Goal: Task Accomplishment & Management: Complete application form

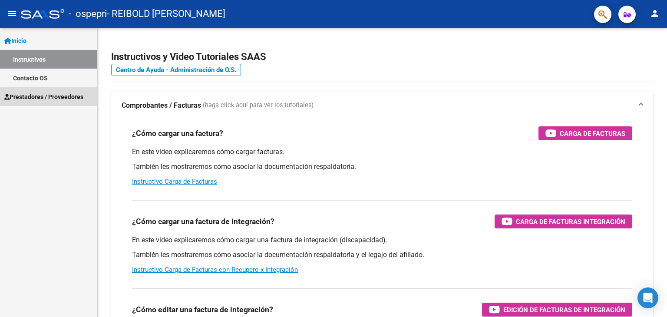
click at [49, 100] on span "Prestadores / Proveedores" at bounding box center [43, 97] width 79 height 10
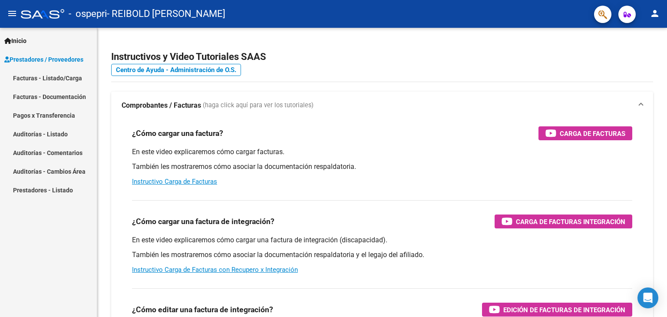
click at [44, 84] on link "Facturas - Listado/Carga" at bounding box center [48, 78] width 97 height 19
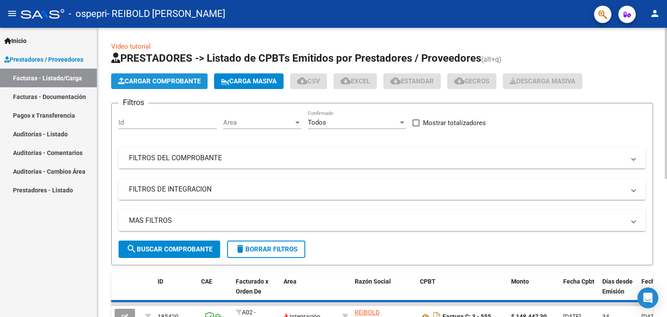
click at [148, 80] on span "Cargar Comprobante" at bounding box center [159, 81] width 82 height 8
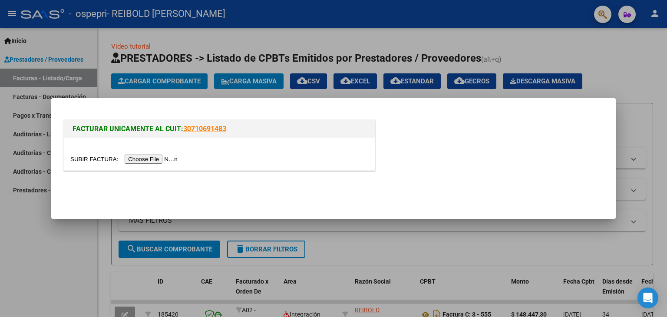
click at [151, 158] on input "file" at bounding box center [125, 159] width 110 height 9
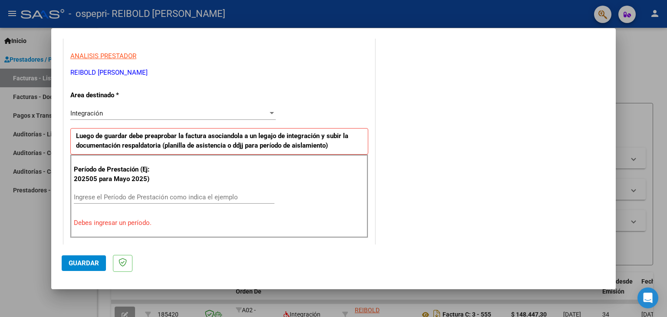
scroll to position [174, 0]
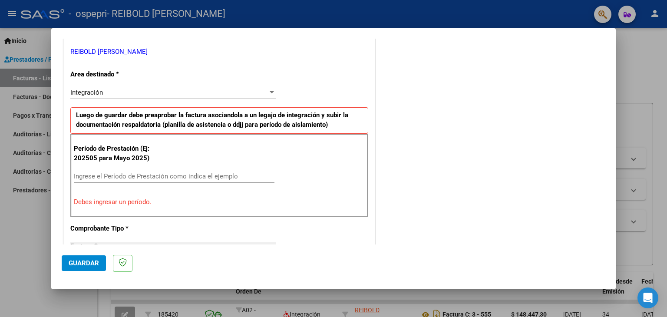
click at [127, 170] on div "Ingrese el Período de Prestación como indica el ejemplo" at bounding box center [174, 176] width 201 height 13
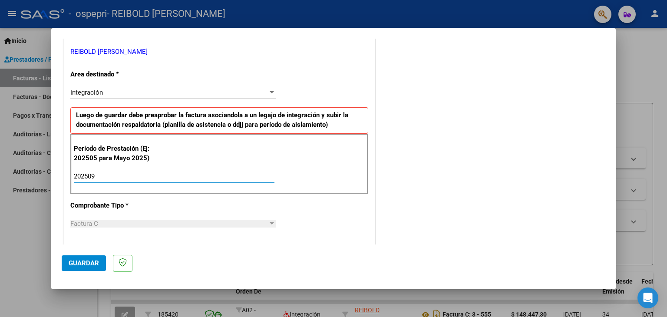
type input "202509"
click at [450, 207] on div "COMENTARIOS Comentarios del Prestador / Gerenciador:" at bounding box center [491, 252] width 228 height 754
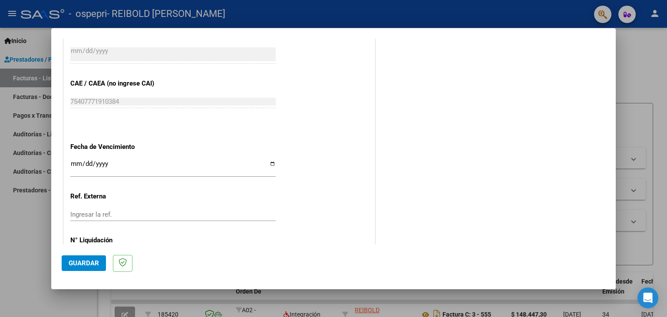
scroll to position [557, 0]
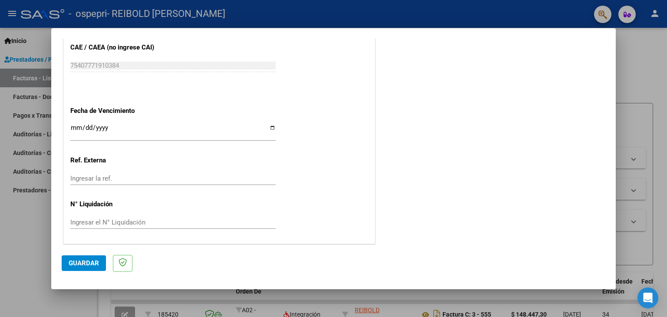
click at [90, 261] on span "Guardar" at bounding box center [84, 263] width 30 height 8
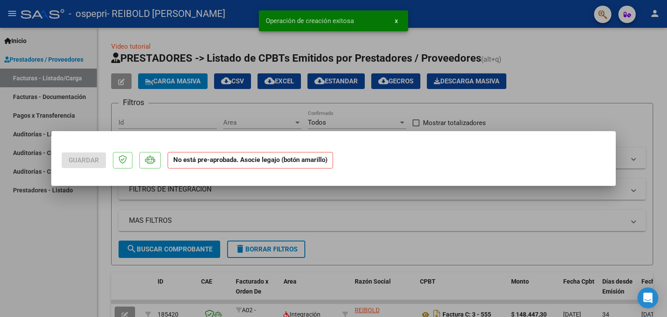
scroll to position [0, 0]
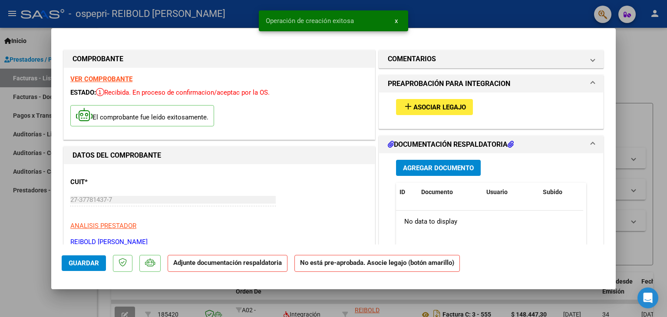
click at [403, 105] on mat-icon "add" at bounding box center [408, 106] width 10 height 10
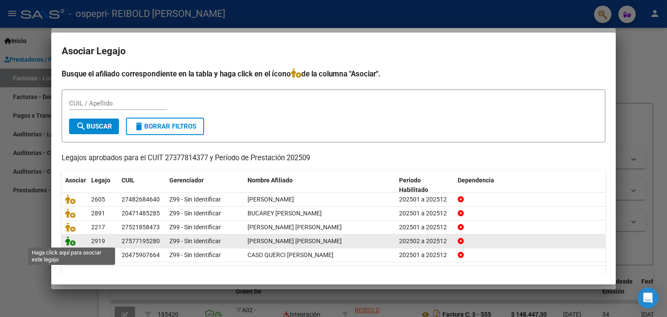
click at [70, 242] on icon at bounding box center [70, 241] width 10 height 10
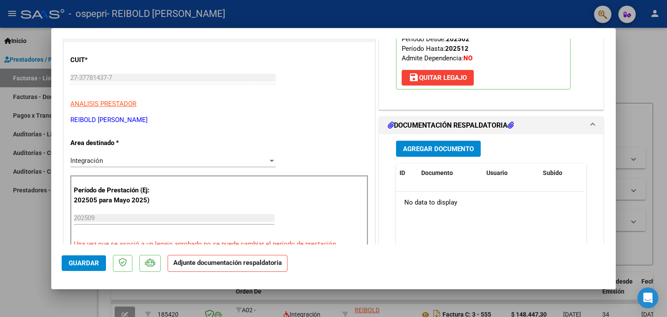
scroll to position [130, 0]
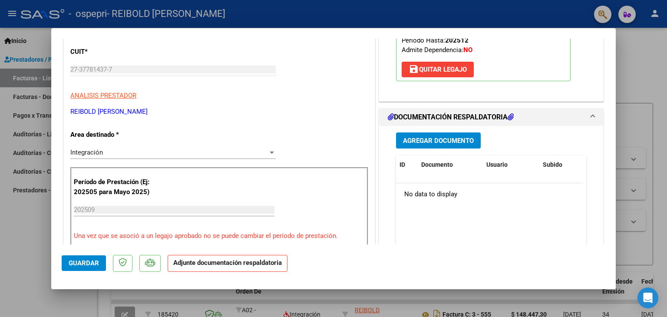
click at [424, 145] on button "Agregar Documento" at bounding box center [438, 140] width 85 height 16
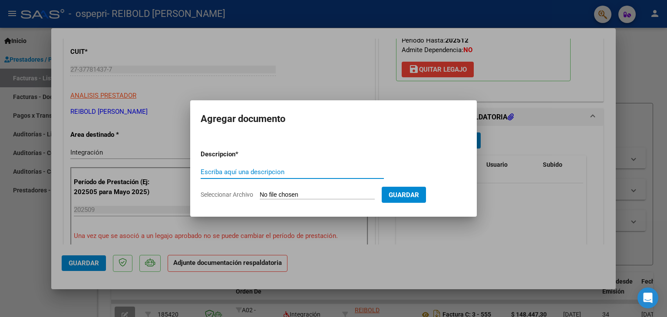
click at [276, 171] on input "Escriba aquí una descripcion" at bounding box center [292, 172] width 183 height 8
type input "PLANILLA ASISTENCIA"
click at [339, 191] on app-file-uploader "Seleccionar Archivo" at bounding box center [291, 195] width 181 height 8
click at [339, 191] on input "Seleccionar Archivo" at bounding box center [317, 195] width 115 height 8
type input "C:\fakepath\Myah septiembre.pdf"
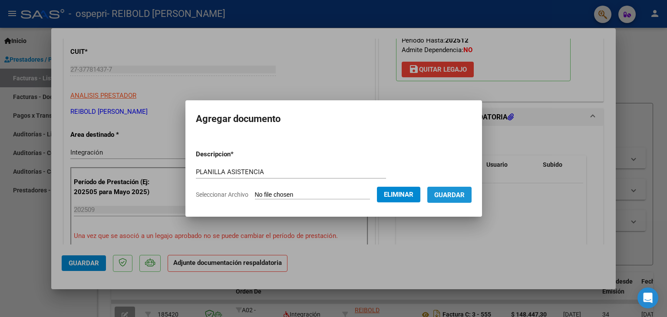
click at [456, 195] on span "Guardar" at bounding box center [449, 195] width 30 height 8
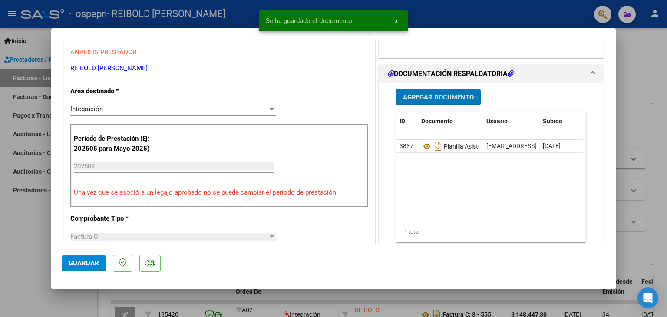
scroll to position [217, 0]
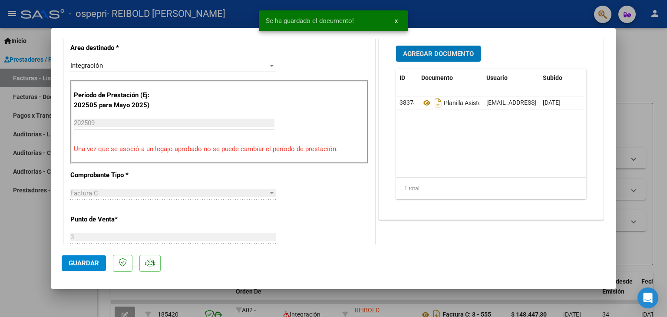
click at [71, 259] on span "Guardar" at bounding box center [84, 263] width 30 height 8
click at [647, 58] on div at bounding box center [333, 158] width 667 height 317
type input "$ 0,00"
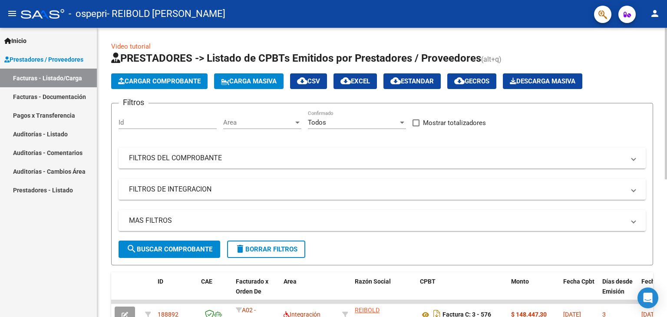
click at [181, 83] on span "Cargar Comprobante" at bounding box center [159, 81] width 82 height 8
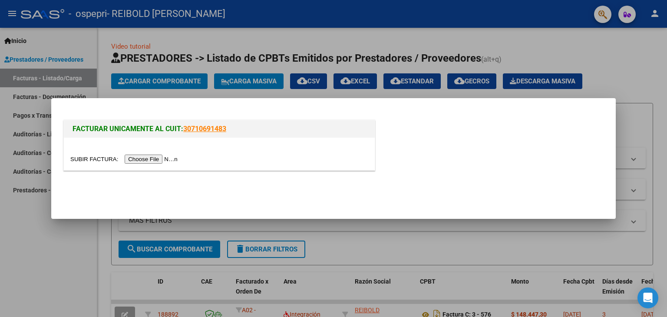
click at [168, 156] on input "file" at bounding box center [125, 159] width 110 height 9
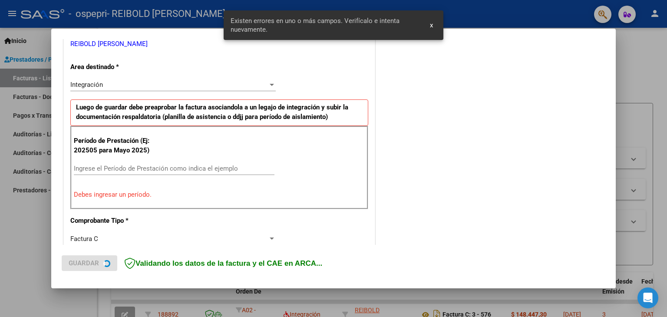
scroll to position [182, 0]
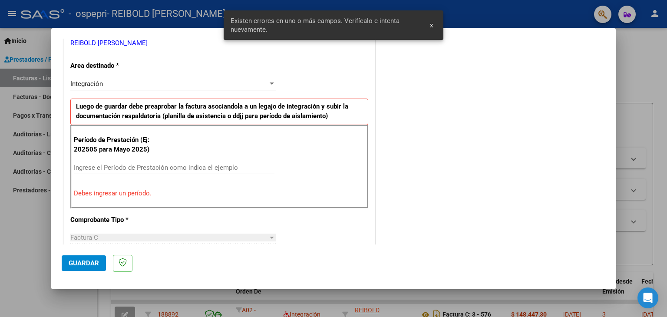
click at [135, 166] on input "Ingrese el Período de Prestación como indica el ejemplo" at bounding box center [174, 168] width 201 height 8
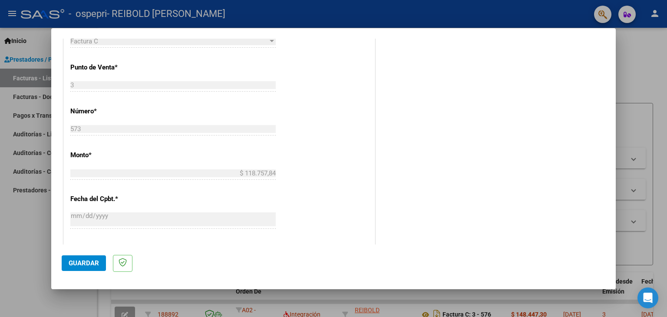
scroll to position [530, 0]
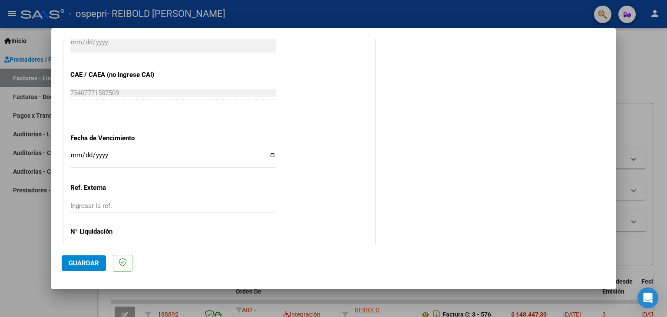
type input "202509"
click at [87, 264] on span "Guardar" at bounding box center [84, 263] width 30 height 8
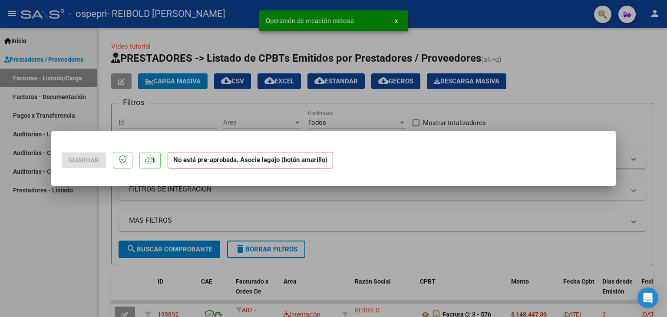
scroll to position [0, 0]
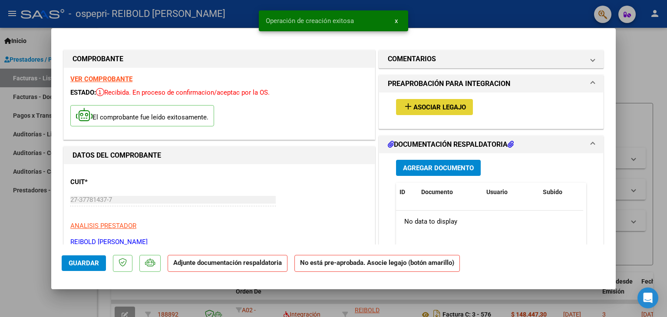
click at [457, 112] on button "add Asociar Legajo" at bounding box center [434, 107] width 77 height 16
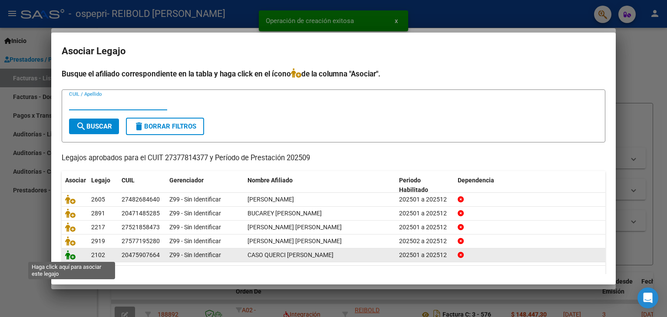
click at [69, 253] on icon at bounding box center [70, 255] width 10 height 10
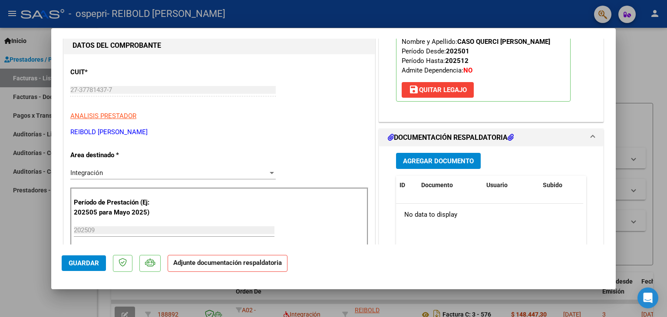
scroll to position [130, 0]
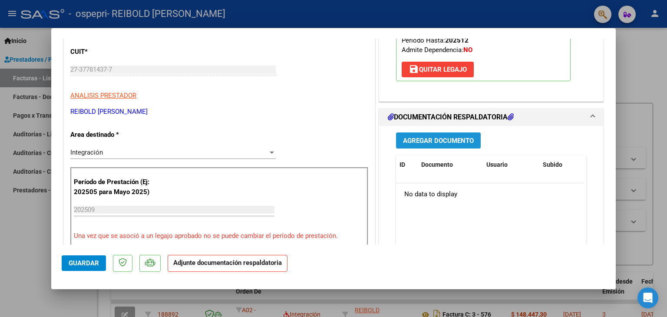
click at [422, 141] on span "Agregar Documento" at bounding box center [438, 141] width 71 height 8
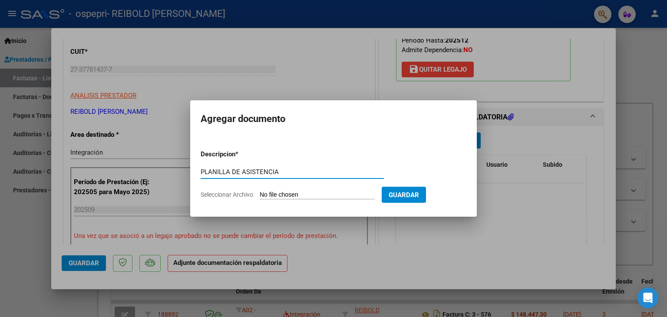
type input "PLANILLA DE ASISTENCIA"
click at [346, 193] on input "Seleccionar Archivo" at bounding box center [317, 195] width 115 height 8
type input "C:\fakepath\Oscar septiembre.pdf"
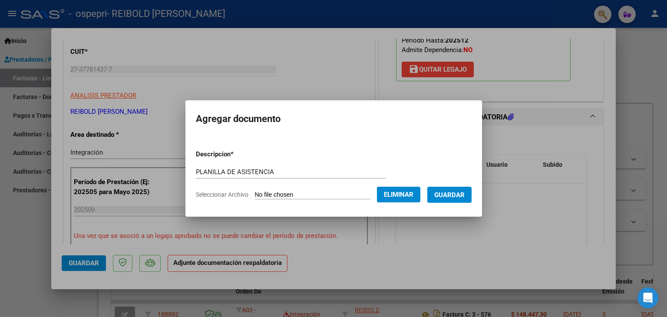
click at [464, 198] on span "Guardar" at bounding box center [449, 195] width 30 height 8
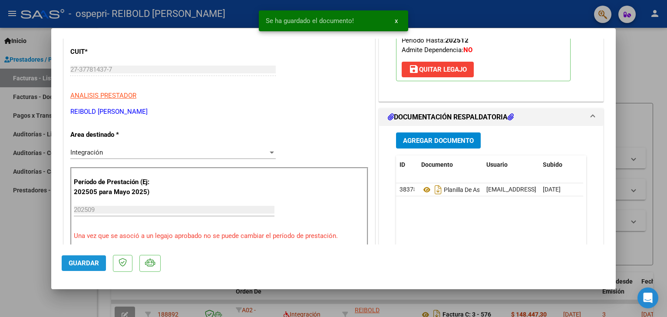
click at [83, 265] on span "Guardar" at bounding box center [84, 263] width 30 height 8
click at [666, 45] on div at bounding box center [333, 158] width 667 height 317
type input "$ 0,00"
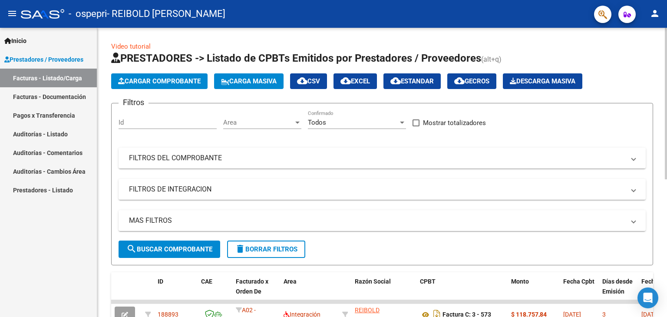
click at [142, 84] on span "Cargar Comprobante" at bounding box center [159, 81] width 82 height 8
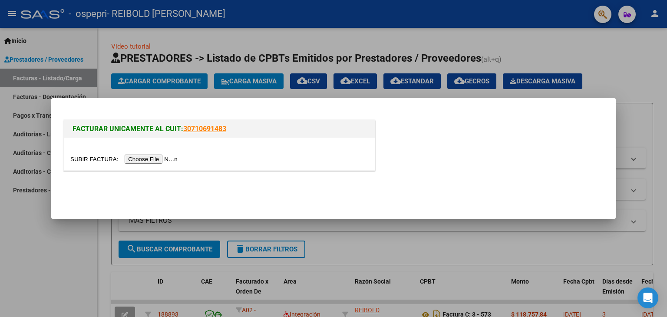
click at [164, 155] on input "file" at bounding box center [125, 159] width 110 height 9
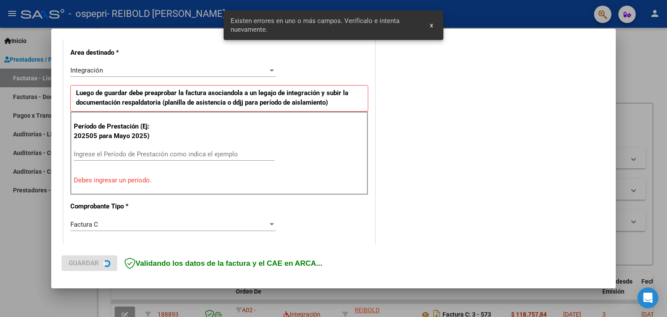
scroll to position [198, 0]
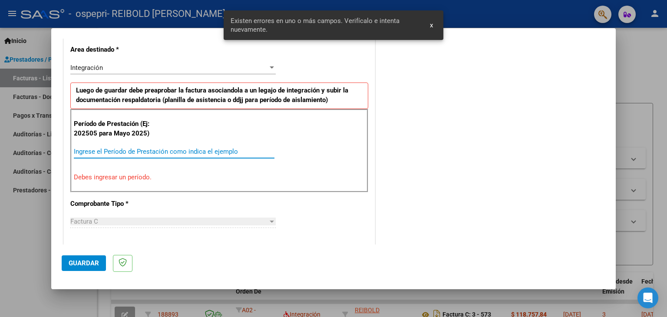
click at [101, 153] on input "Ingrese el Período de Prestación como indica el ejemplo" at bounding box center [174, 152] width 201 height 8
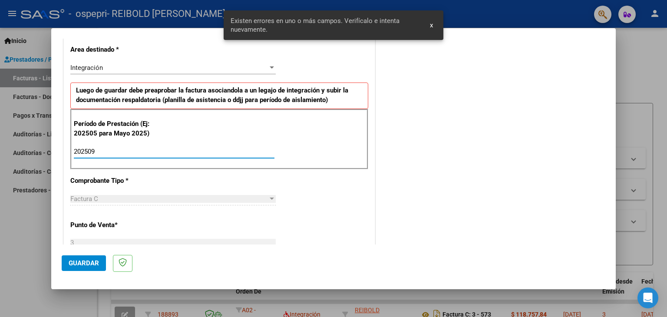
type input "202509"
click at [504, 200] on div "COMENTARIOS Comentarios del Prestador / Gerenciador:" at bounding box center [491, 227] width 228 height 754
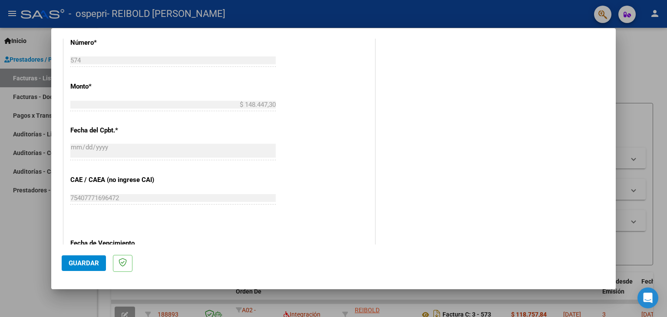
scroll to position [546, 0]
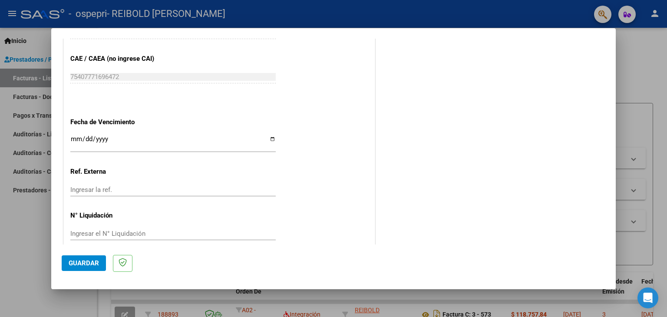
click at [76, 261] on span "Guardar" at bounding box center [84, 263] width 30 height 8
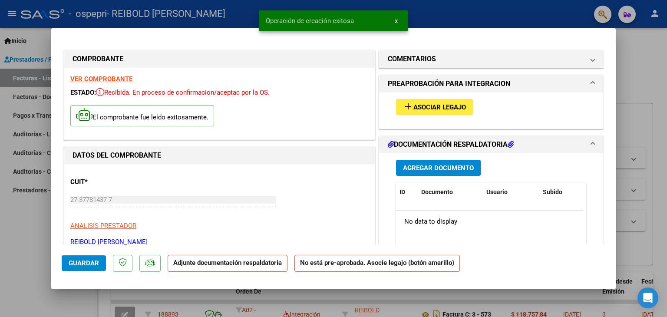
click at [414, 110] on span "Asociar Legajo" at bounding box center [439, 107] width 53 height 8
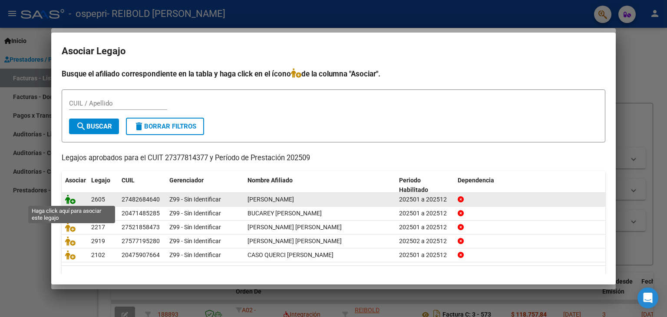
click at [70, 201] on icon at bounding box center [70, 199] width 10 height 10
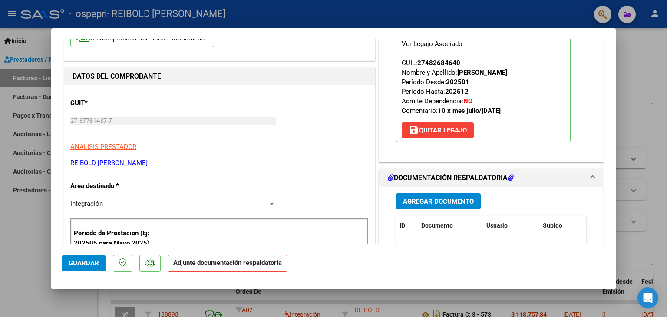
scroll to position [87, 0]
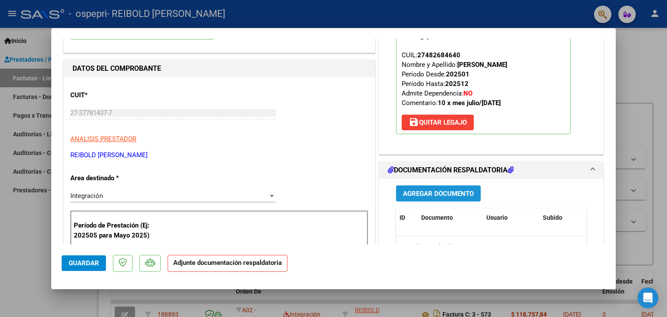
click at [450, 195] on span "Agregar Documento" at bounding box center [438, 194] width 71 height 8
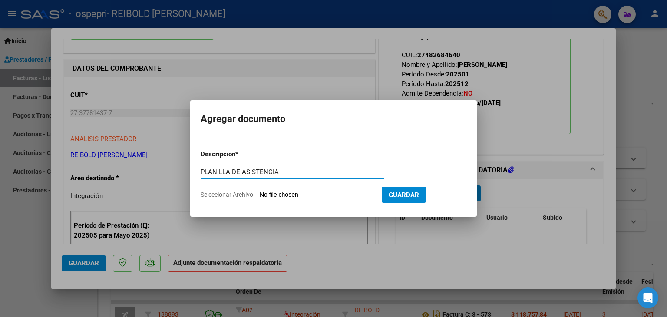
type input "PLANILLA DE ASISTENCIA"
click at [330, 197] on input "Seleccionar Archivo" at bounding box center [317, 195] width 115 height 8
type input "C:\fakepath\Luján septiembre.pdf"
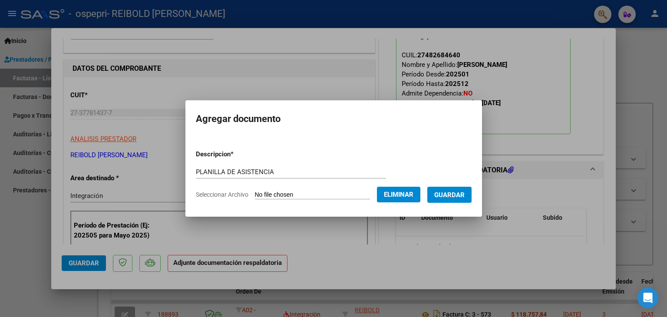
click at [458, 195] on span "Guardar" at bounding box center [449, 195] width 30 height 8
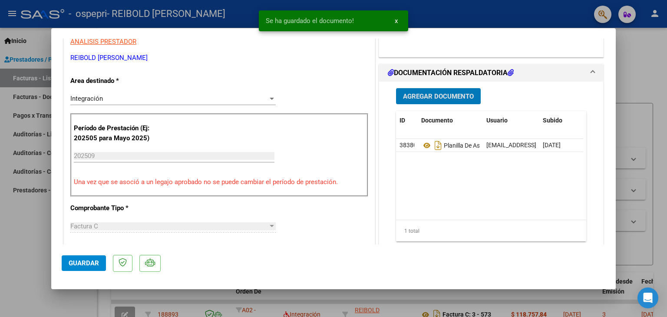
scroll to position [217, 0]
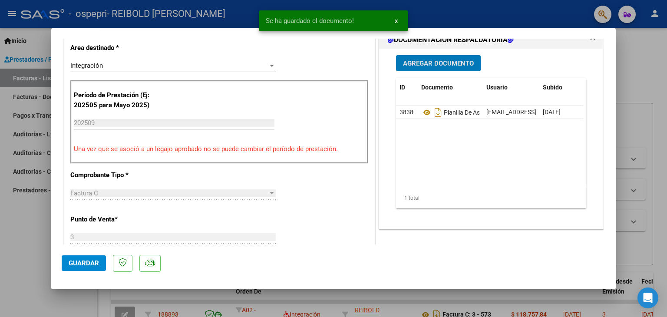
click at [71, 259] on span "Guardar" at bounding box center [84, 263] width 30 height 8
click at [635, 63] on div at bounding box center [333, 158] width 667 height 317
type input "$ 0,00"
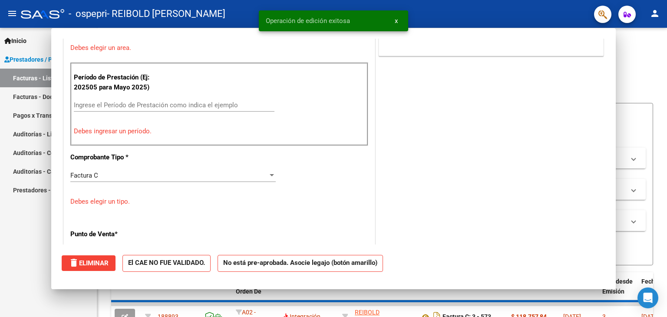
scroll to position [180, 0]
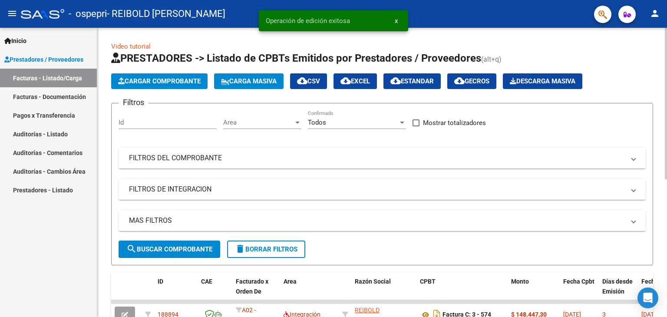
click at [160, 79] on span "Cargar Comprobante" at bounding box center [159, 81] width 82 height 8
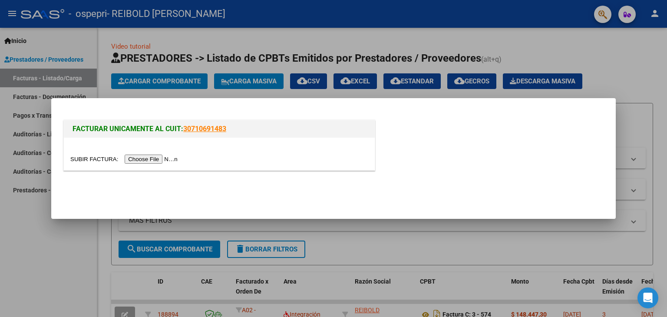
click at [160, 159] on input "file" at bounding box center [125, 159] width 110 height 9
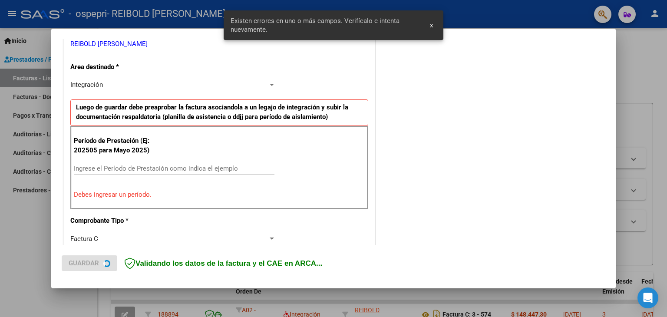
scroll to position [182, 0]
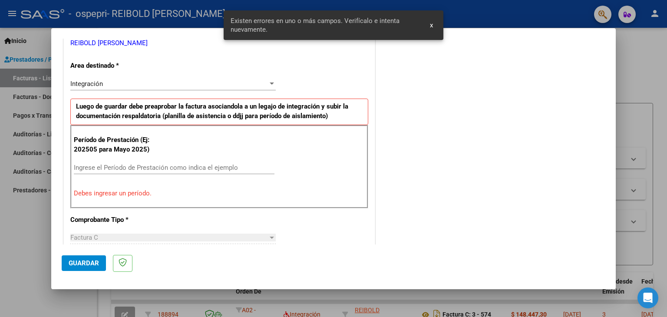
click at [112, 171] on div "Ingrese el Período de Prestación como indica el ejemplo" at bounding box center [174, 167] width 201 height 13
click at [112, 168] on input "Ingrese el Período de Prestación como indica el ejemplo" at bounding box center [174, 168] width 201 height 8
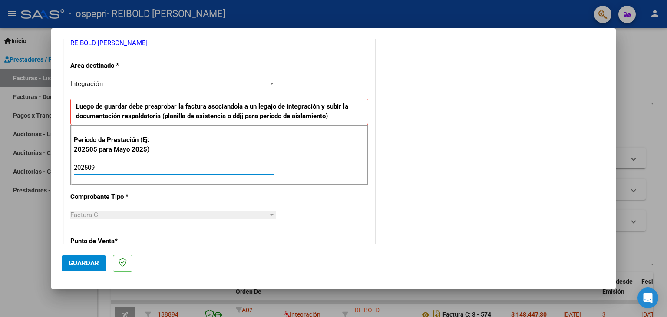
type input "202509"
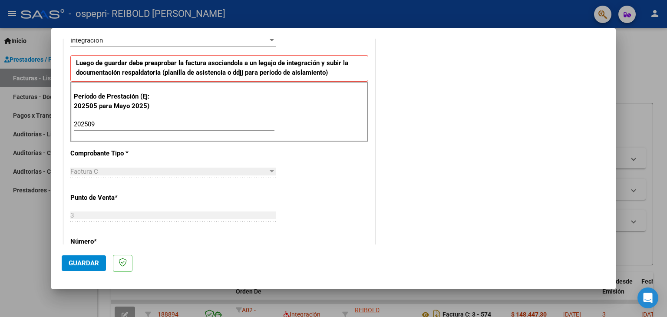
click at [95, 265] on span "Guardar" at bounding box center [84, 263] width 30 height 8
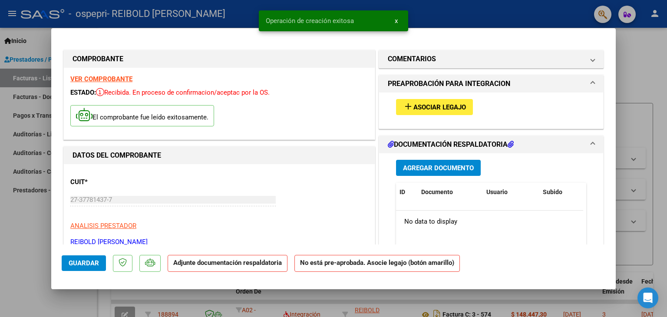
click at [407, 101] on mat-icon "add" at bounding box center [408, 106] width 10 height 10
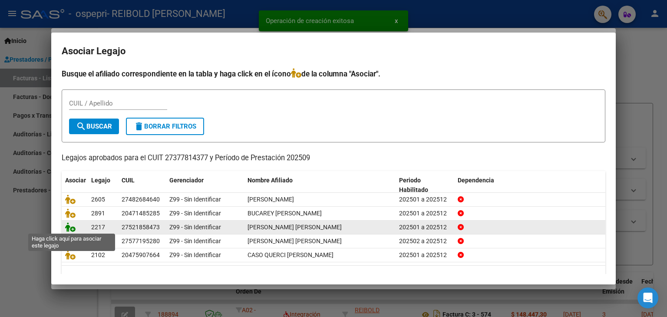
click at [69, 229] on icon at bounding box center [70, 227] width 10 height 10
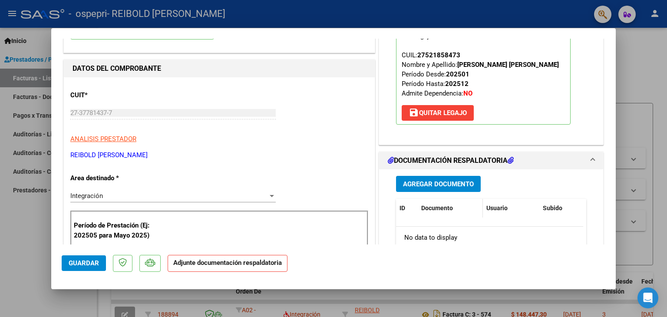
scroll to position [130, 0]
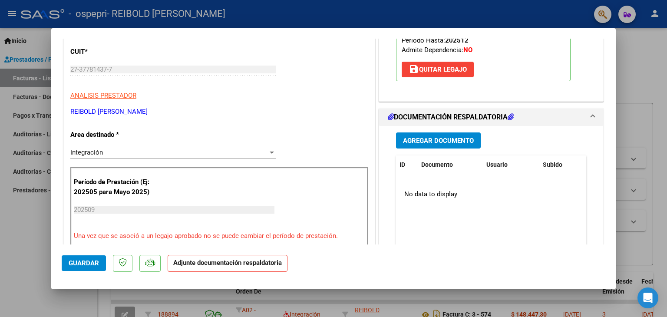
click at [423, 135] on button "Agregar Documento" at bounding box center [438, 140] width 85 height 16
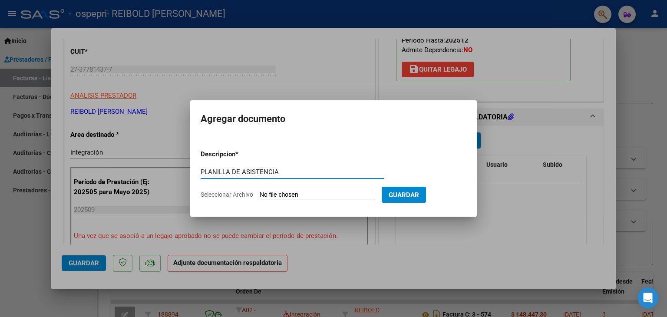
type input "PLANILLA DE ASISTENCIA"
click at [347, 193] on input "Seleccionar Archivo" at bounding box center [317, 195] width 115 height 8
type input "C:\fakepath\Ulloa septiembre.pdf"
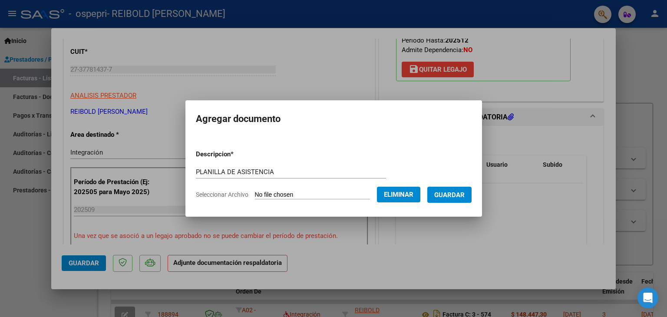
click at [461, 200] on button "Guardar" at bounding box center [449, 195] width 44 height 16
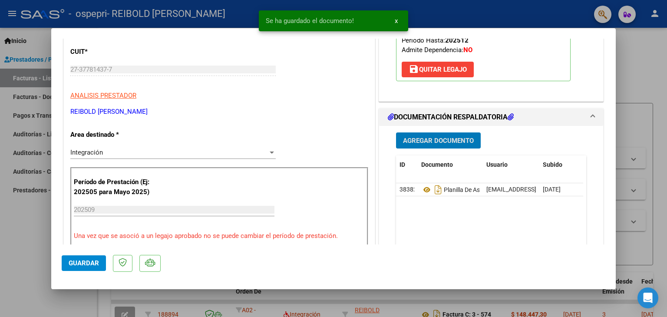
click at [83, 263] on span "Guardar" at bounding box center [84, 263] width 30 height 8
click at [659, 56] on div at bounding box center [333, 158] width 667 height 317
type input "$ 0,00"
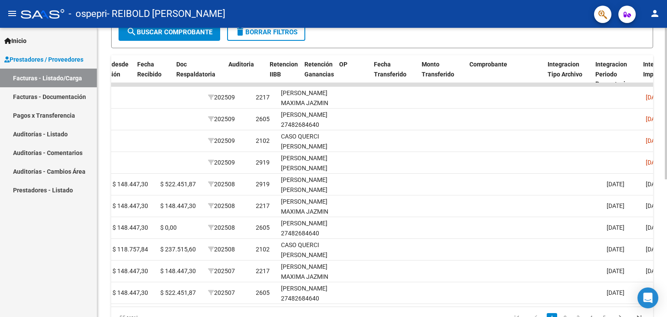
scroll to position [0, 0]
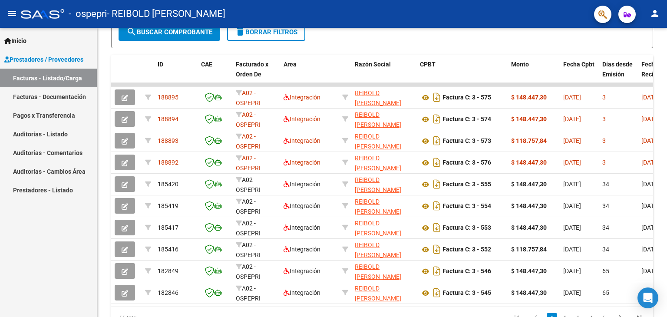
click at [658, 16] on mat-icon "person" at bounding box center [654, 13] width 10 height 10
click at [642, 58] on button "exit_to_app Salir" at bounding box center [636, 57] width 53 height 21
